Goal: Information Seeking & Learning: Compare options

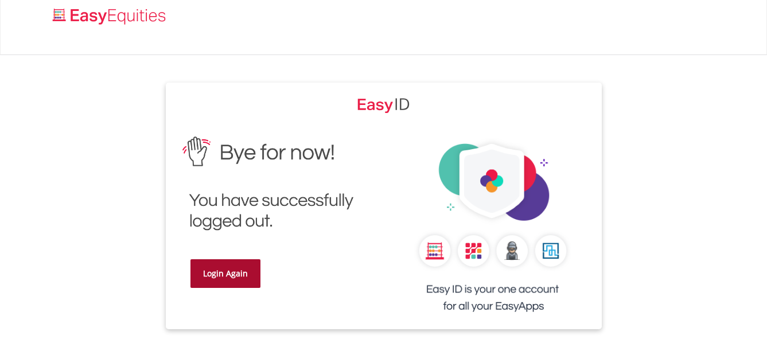
click at [215, 269] on link "Login Again" at bounding box center [225, 273] width 70 height 29
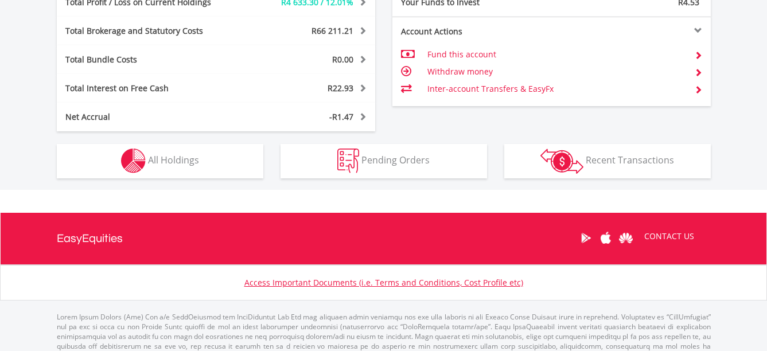
scroll to position [110, 218]
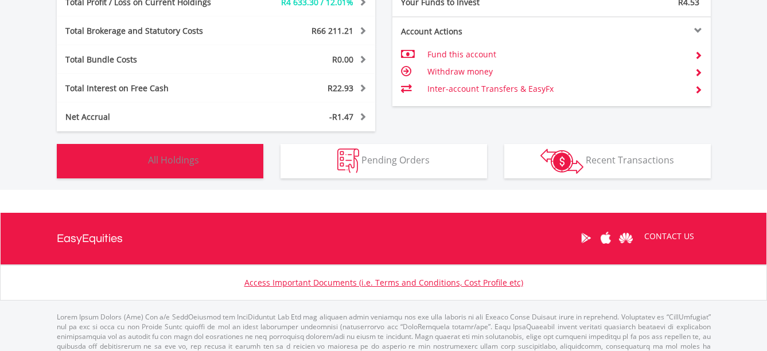
click at [215, 164] on button "Holdings All Holdings" at bounding box center [160, 161] width 207 height 34
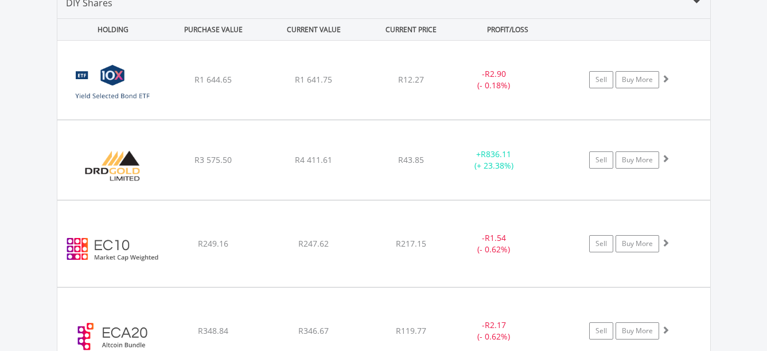
scroll to position [897, 0]
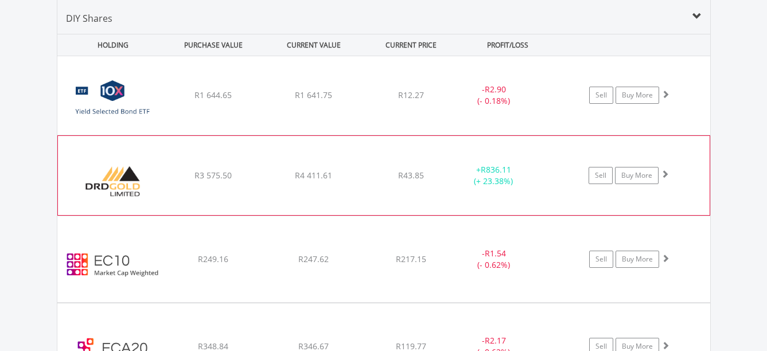
click at [663, 174] on span at bounding box center [665, 174] width 8 height 8
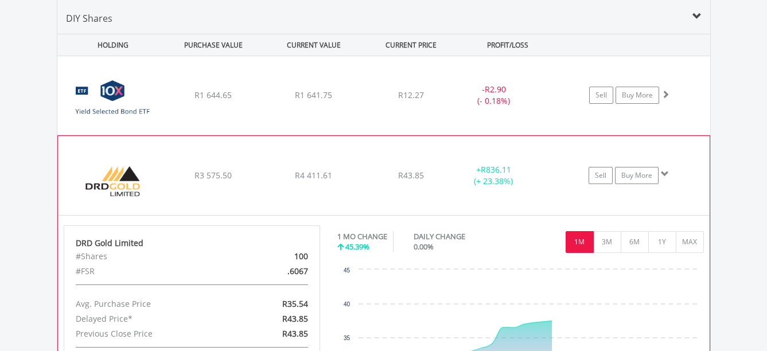
click at [663, 174] on span at bounding box center [665, 174] width 8 height 8
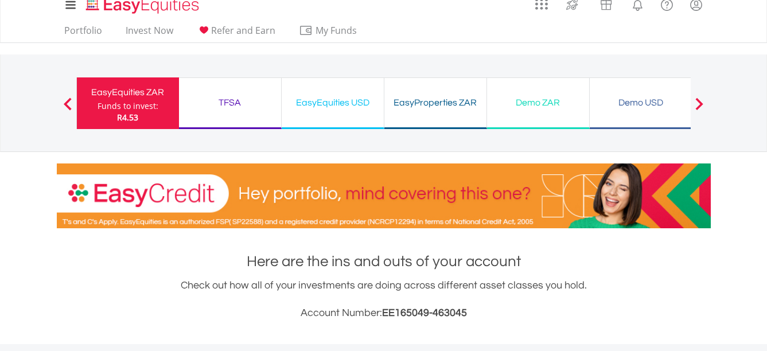
scroll to position [0, 0]
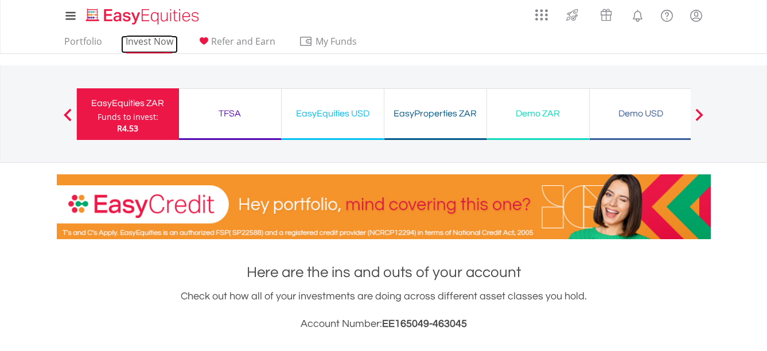
click at [142, 36] on link "Invest Now" at bounding box center [149, 45] width 57 height 18
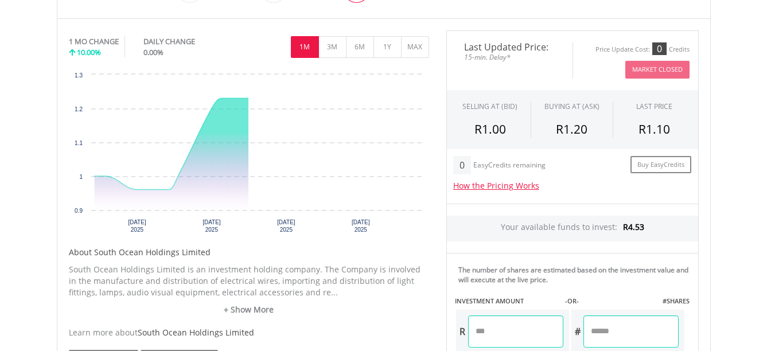
scroll to position [344, 0]
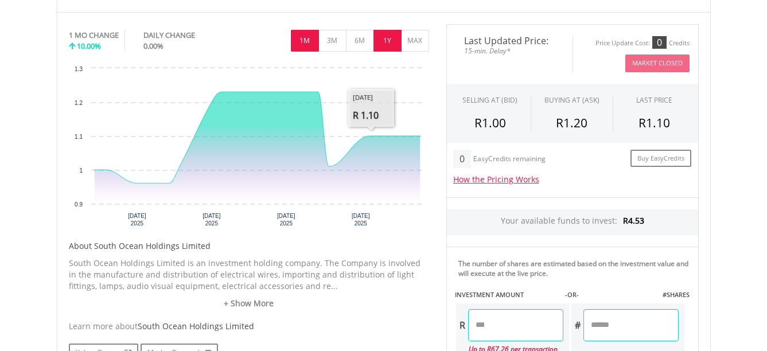
click at [390, 37] on button "1Y" at bounding box center [388, 41] width 28 height 22
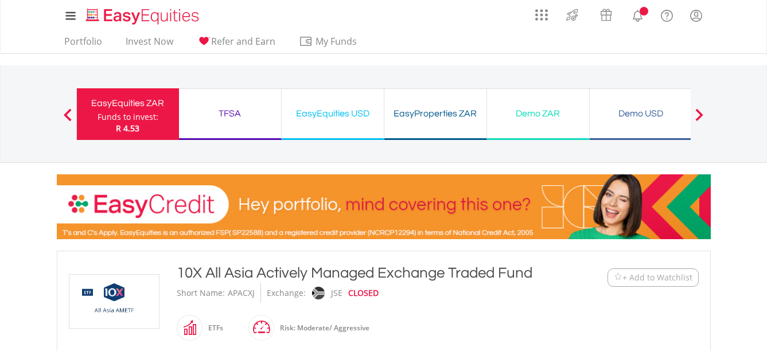
scroll to position [172, 0]
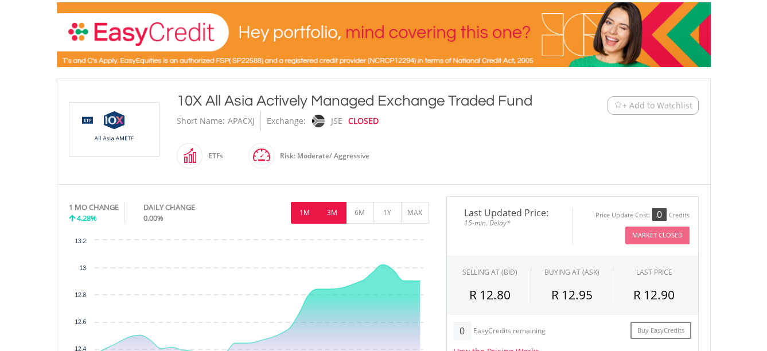
click at [337, 217] on button "3M" at bounding box center [332, 213] width 28 height 22
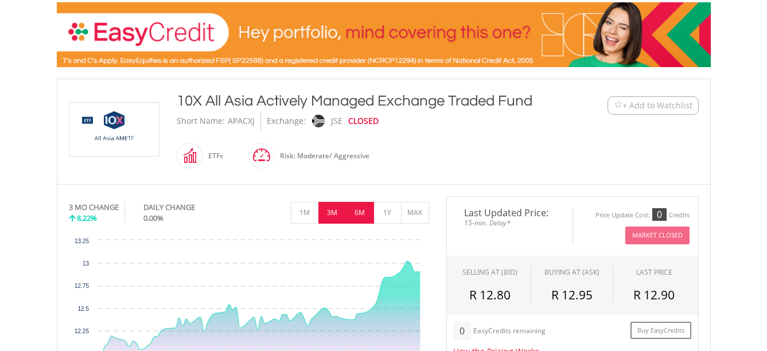
click at [361, 215] on button "6M" at bounding box center [360, 213] width 28 height 22
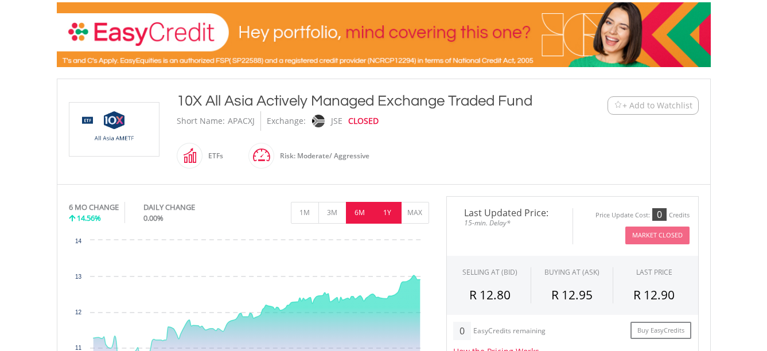
click at [378, 214] on button "1Y" at bounding box center [388, 213] width 28 height 22
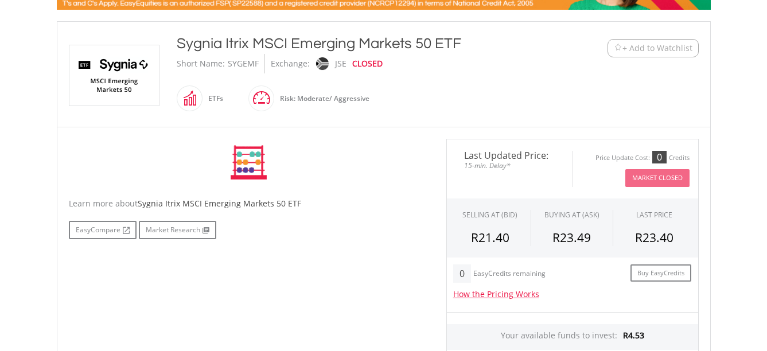
scroll to position [287, 0]
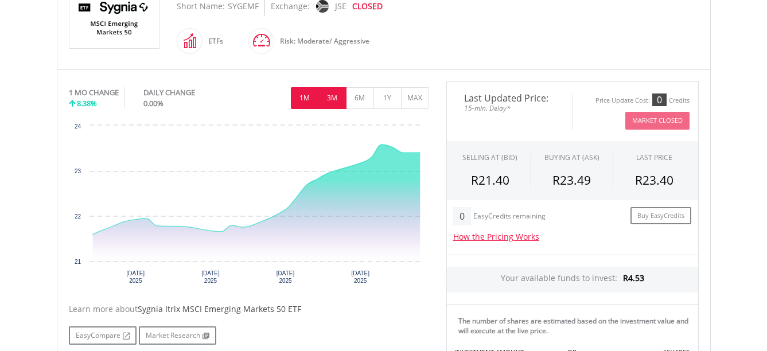
click at [333, 100] on button "3M" at bounding box center [332, 98] width 28 height 22
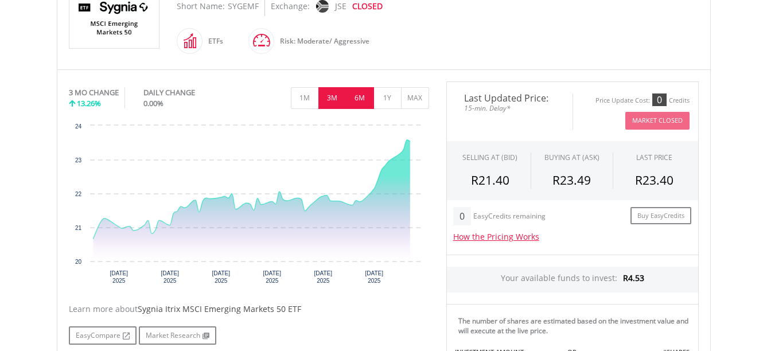
click at [355, 99] on button "6M" at bounding box center [360, 98] width 28 height 22
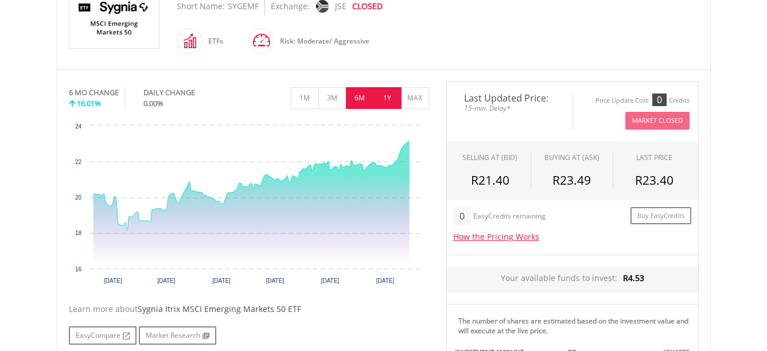
click at [386, 99] on button "1Y" at bounding box center [388, 98] width 28 height 22
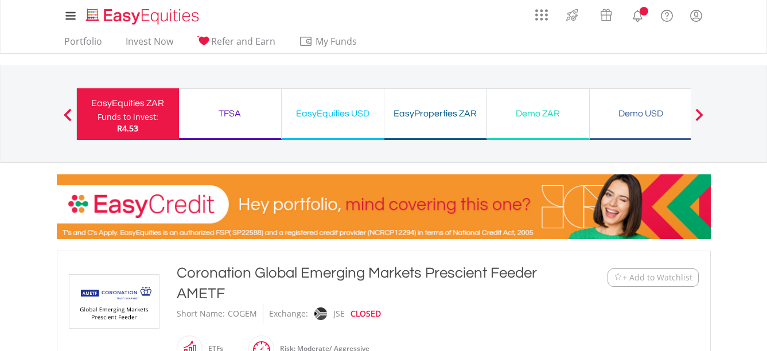
scroll to position [287, 0]
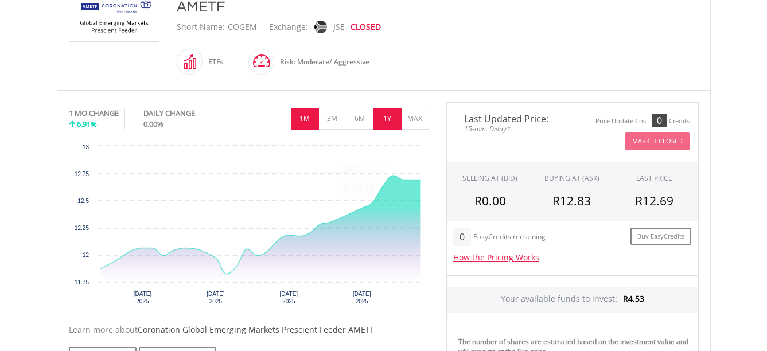
click at [386, 114] on button "1Y" at bounding box center [388, 119] width 28 height 22
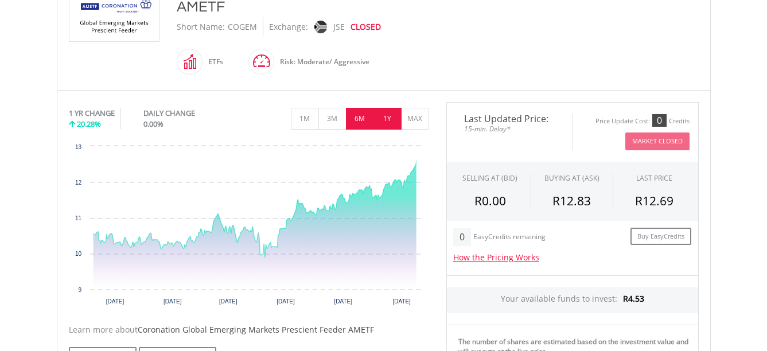
click at [358, 117] on button "6M" at bounding box center [360, 119] width 28 height 22
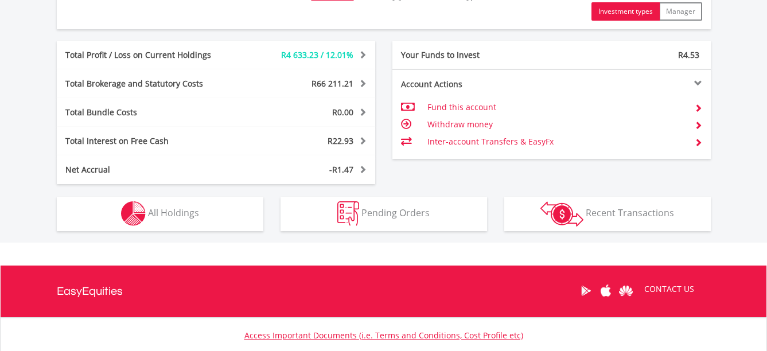
scroll to position [711, 0]
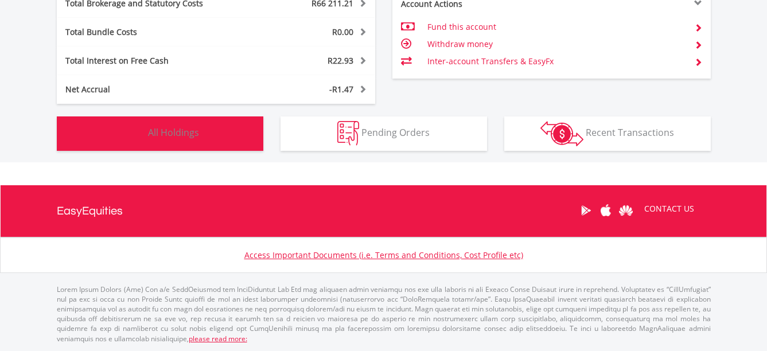
click at [224, 135] on button "Holdings All Holdings" at bounding box center [160, 133] width 207 height 34
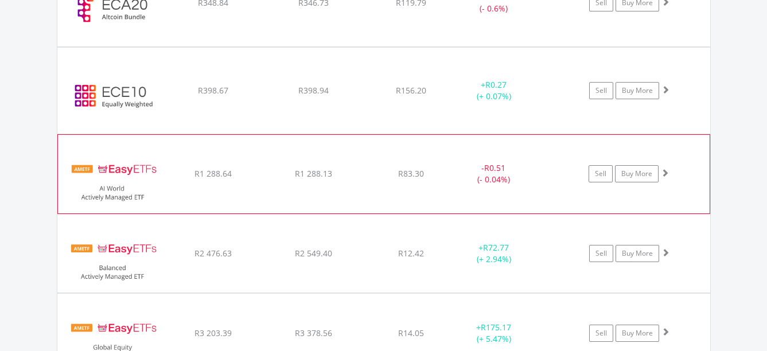
scroll to position [1298, 0]
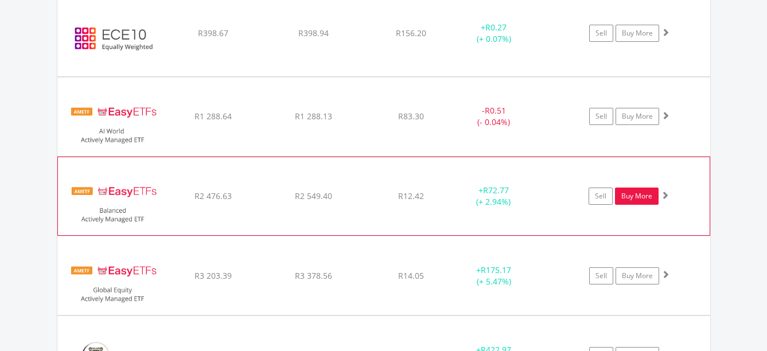
click at [628, 193] on link "Buy More" at bounding box center [637, 196] width 44 height 17
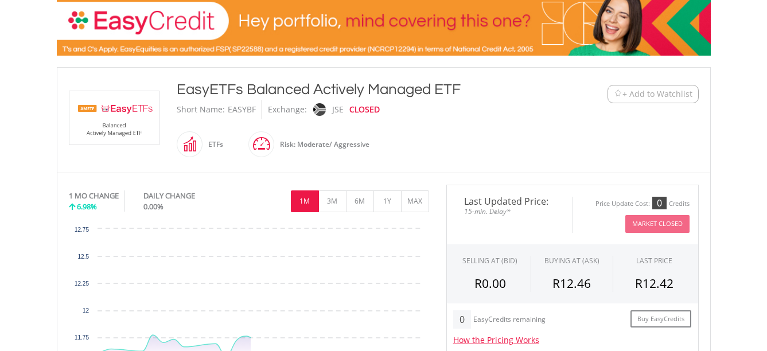
scroll to position [229, 0]
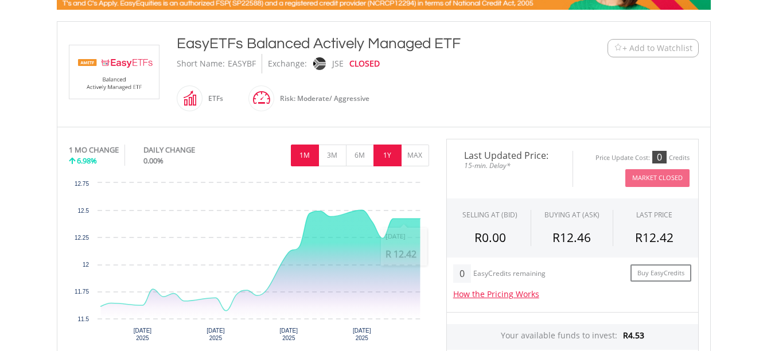
click at [389, 156] on button "1Y" at bounding box center [388, 156] width 28 height 22
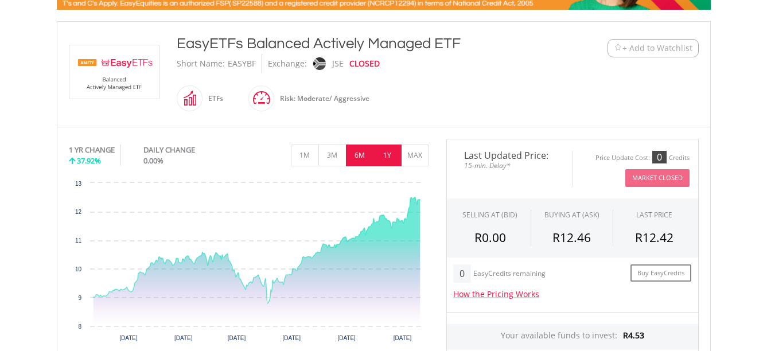
click at [361, 155] on button "6M" at bounding box center [360, 156] width 28 height 22
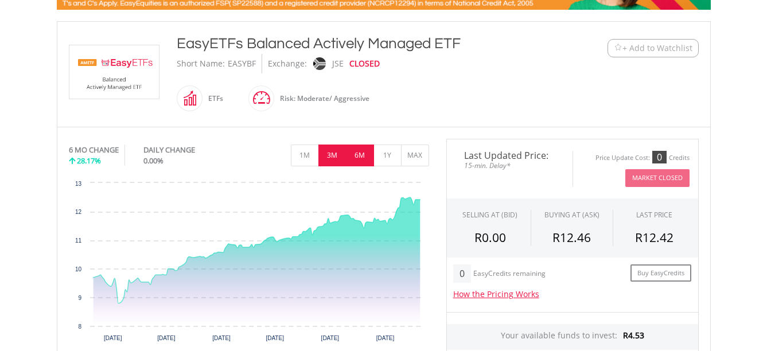
click at [333, 155] on button "3M" at bounding box center [332, 156] width 28 height 22
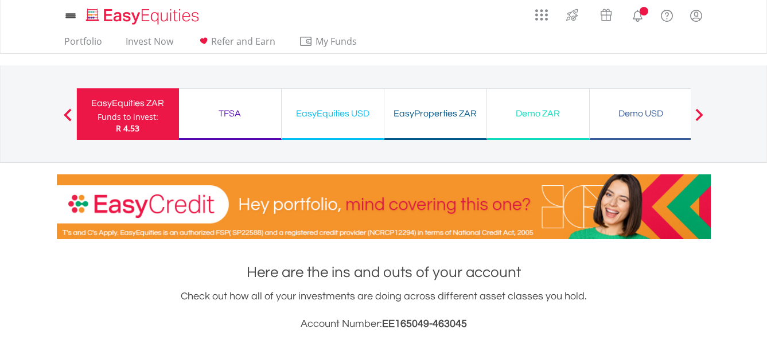
scroll to position [464, 0]
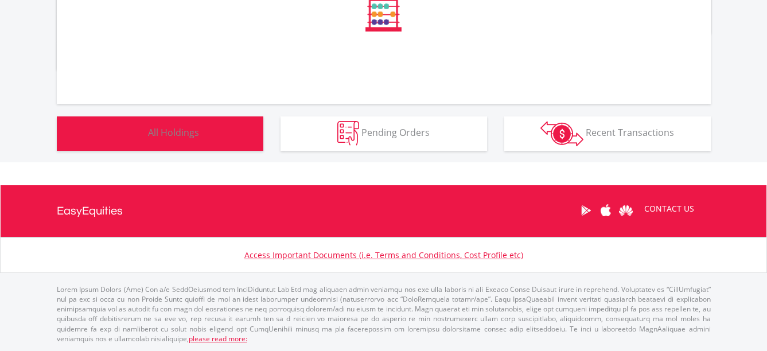
click at [201, 137] on button "Holdings All Holdings" at bounding box center [160, 133] width 207 height 34
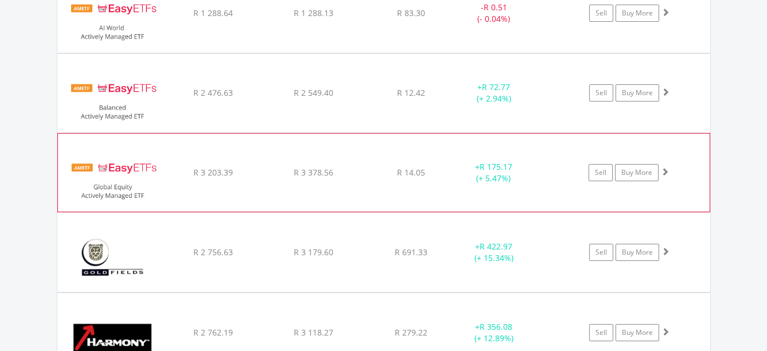
scroll to position [1410, 0]
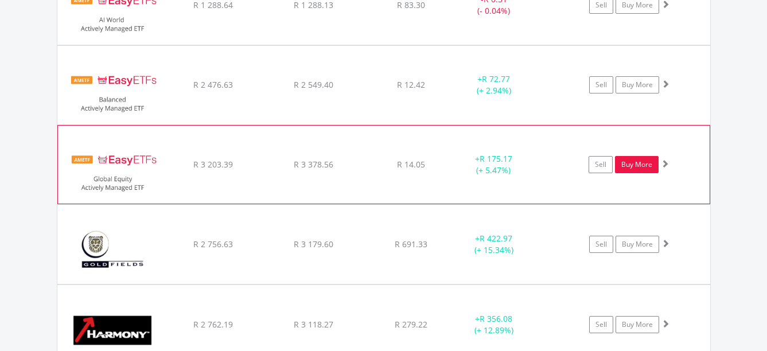
click at [632, 158] on link "Buy More" at bounding box center [637, 164] width 44 height 17
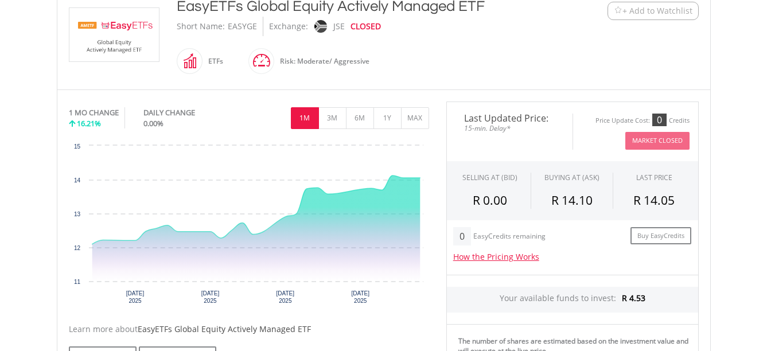
scroll to position [287, 0]
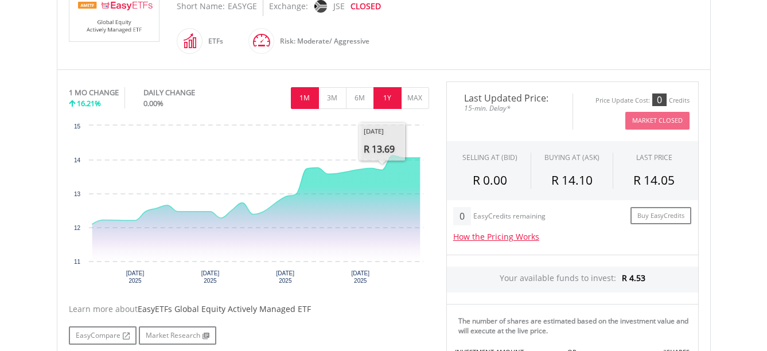
click at [387, 95] on button "1Y" at bounding box center [388, 98] width 28 height 22
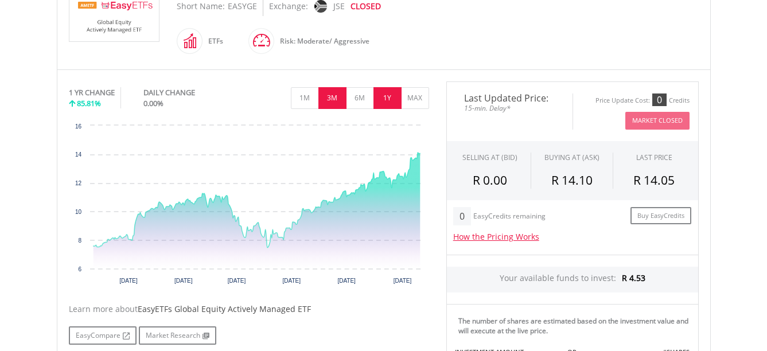
click at [332, 95] on button "3M" at bounding box center [332, 98] width 28 height 22
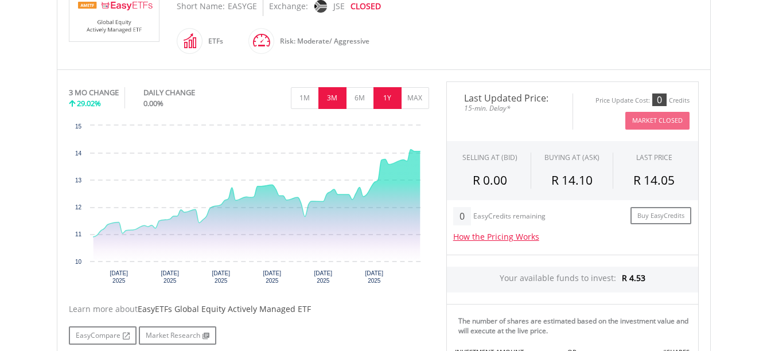
click at [391, 95] on button "1Y" at bounding box center [388, 98] width 28 height 22
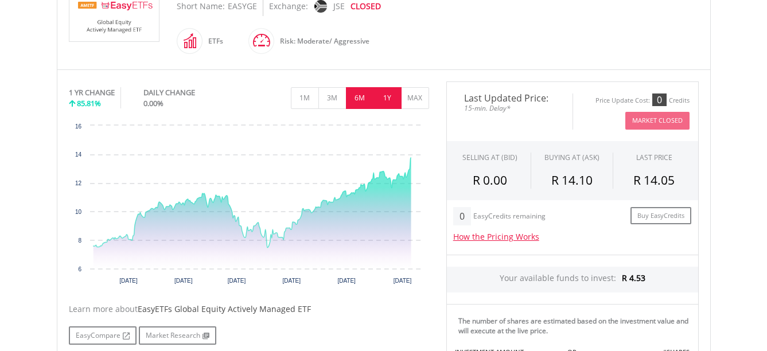
click at [361, 99] on button "6M" at bounding box center [360, 98] width 28 height 22
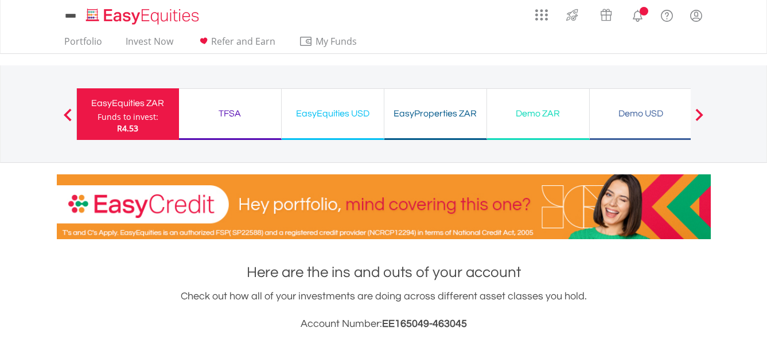
scroll to position [464, 0]
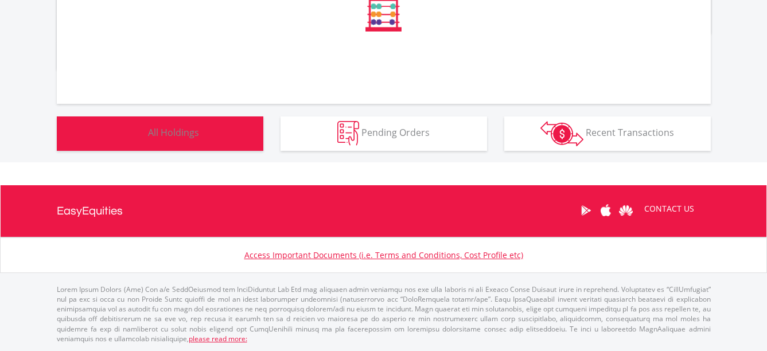
click at [216, 131] on button "Holdings All Holdings" at bounding box center [160, 133] width 207 height 34
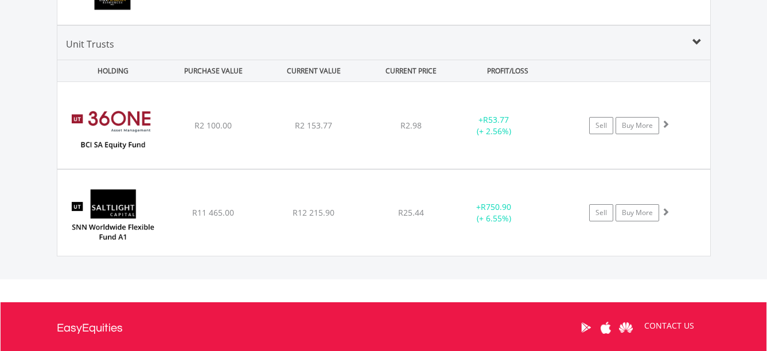
scroll to position [1815, 0]
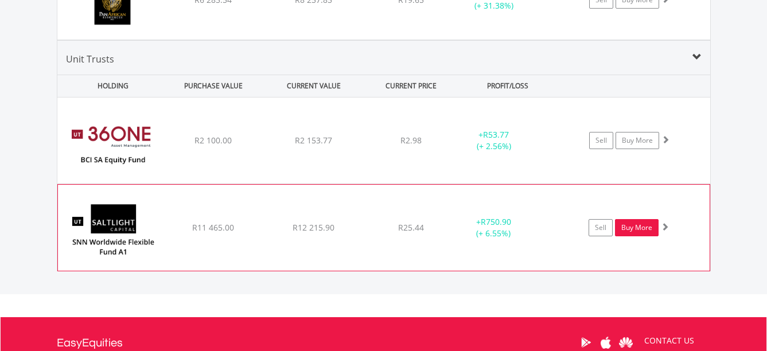
click at [639, 228] on link "Buy More" at bounding box center [637, 227] width 44 height 17
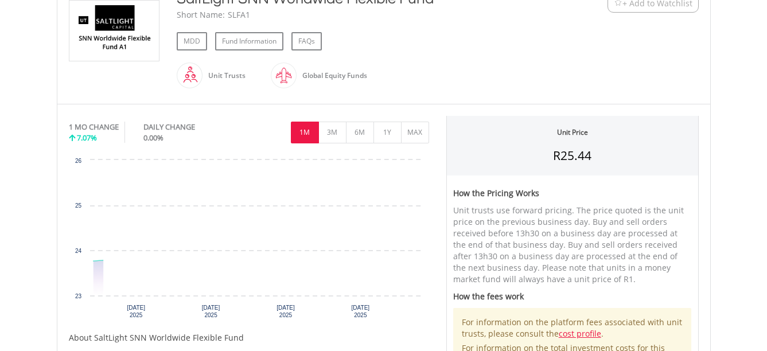
scroll to position [287, 0]
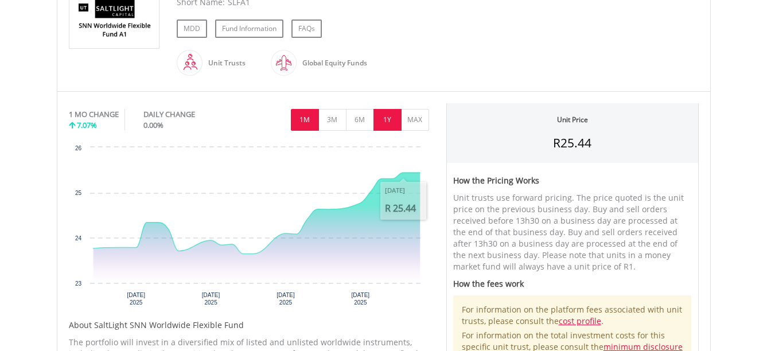
click at [386, 122] on button "1Y" at bounding box center [388, 120] width 28 height 22
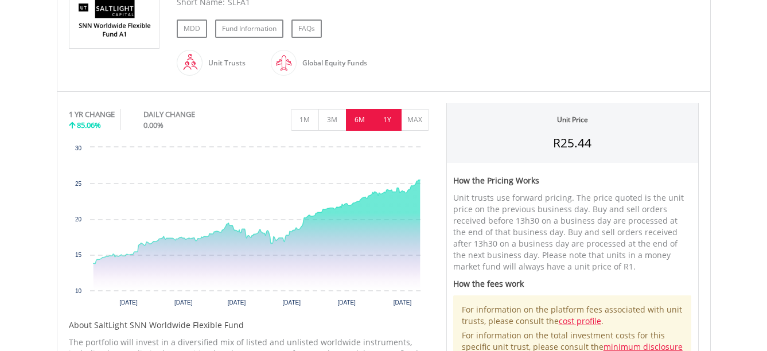
click at [359, 120] on button "6M" at bounding box center [360, 120] width 28 height 22
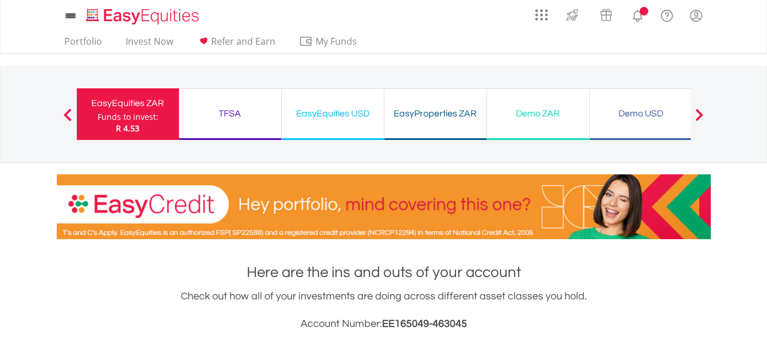
scroll to position [464, 0]
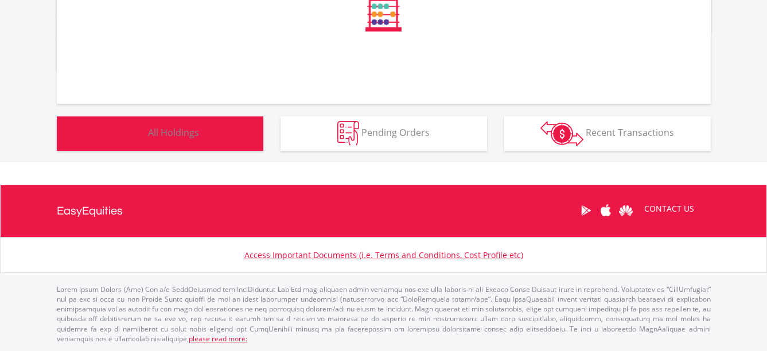
click at [214, 134] on button "Holdings All Holdings" at bounding box center [160, 133] width 207 height 34
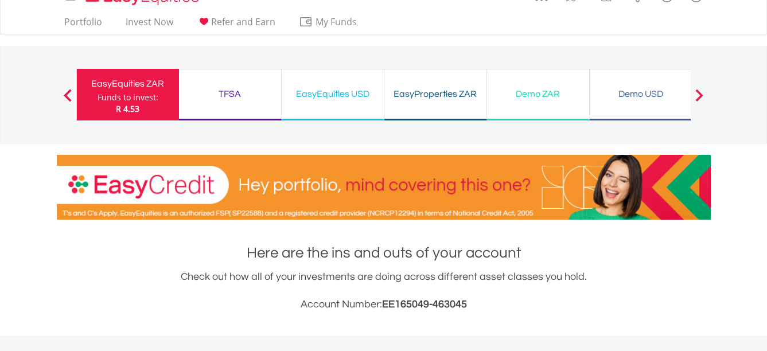
scroll to position [0, 0]
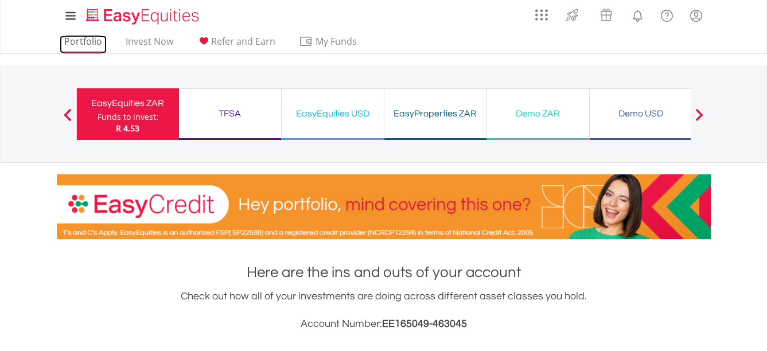
click at [89, 39] on link "Portfolio" at bounding box center [83, 45] width 47 height 18
